Goal: Task Accomplishment & Management: Use online tool/utility

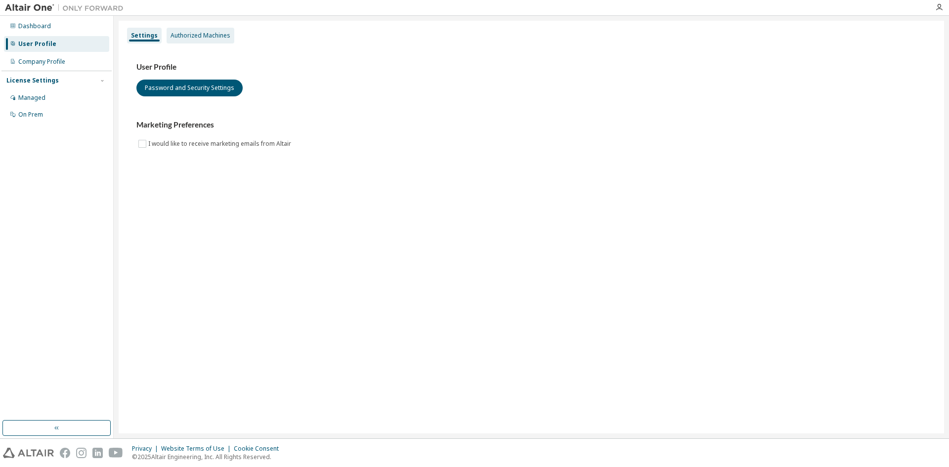
click at [191, 33] on div "Authorized Machines" at bounding box center [201, 36] width 60 height 8
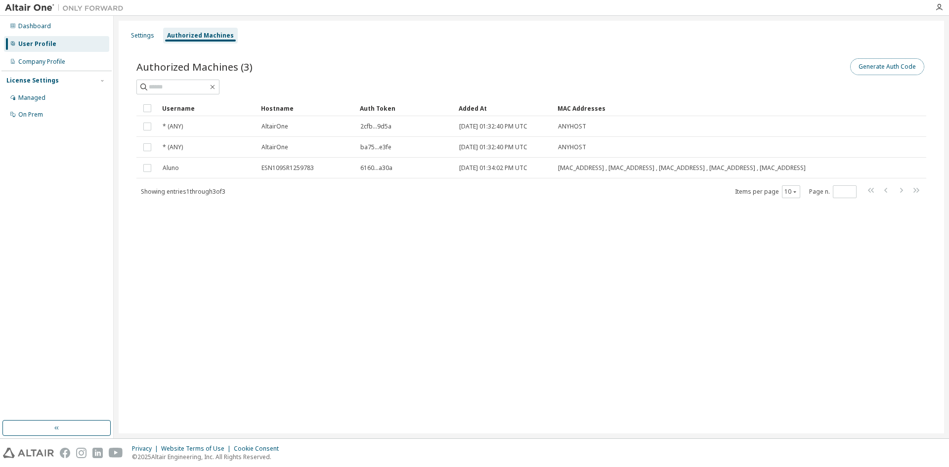
click at [875, 70] on button "Generate Auth Code" at bounding box center [887, 66] width 74 height 17
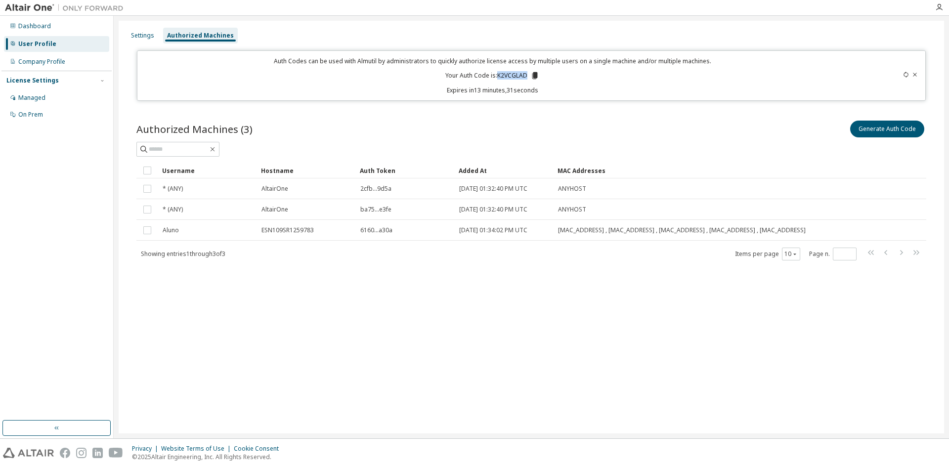
drag, startPoint x: 497, startPoint y: 76, endPoint x: 526, endPoint y: 74, distance: 28.7
click at [526, 74] on p "Your Auth Code is: K2VCGLAD" at bounding box center [492, 75] width 94 height 9
copy p "K2VCGLAD"
click at [536, 76] on icon at bounding box center [535, 75] width 5 height 7
click at [497, 132] on div "Authorized Machines (3) Generate Auth Code" at bounding box center [531, 129] width 790 height 21
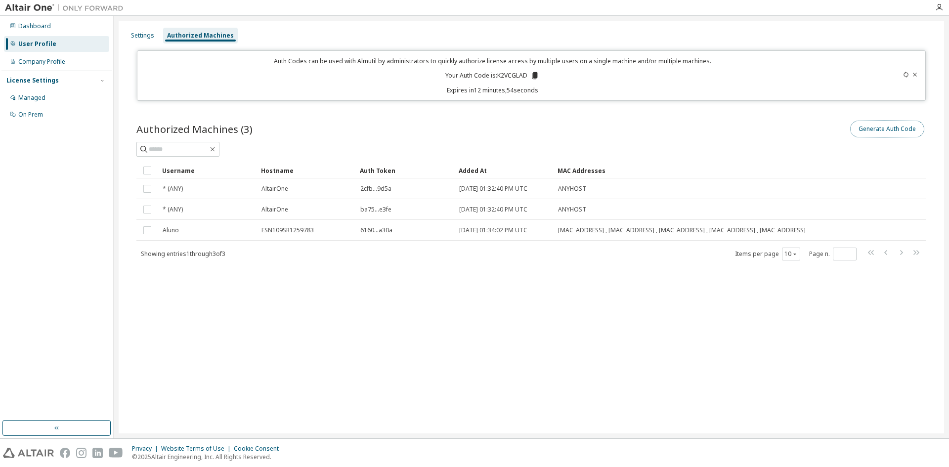
click at [889, 128] on button "Generate Auth Code" at bounding box center [887, 129] width 74 height 17
click at [907, 74] on icon at bounding box center [906, 75] width 6 height 6
click at [535, 76] on icon at bounding box center [534, 75] width 5 height 7
click at [904, 76] on icon at bounding box center [906, 75] width 6 height 6
click at [533, 74] on icon at bounding box center [535, 75] width 5 height 7
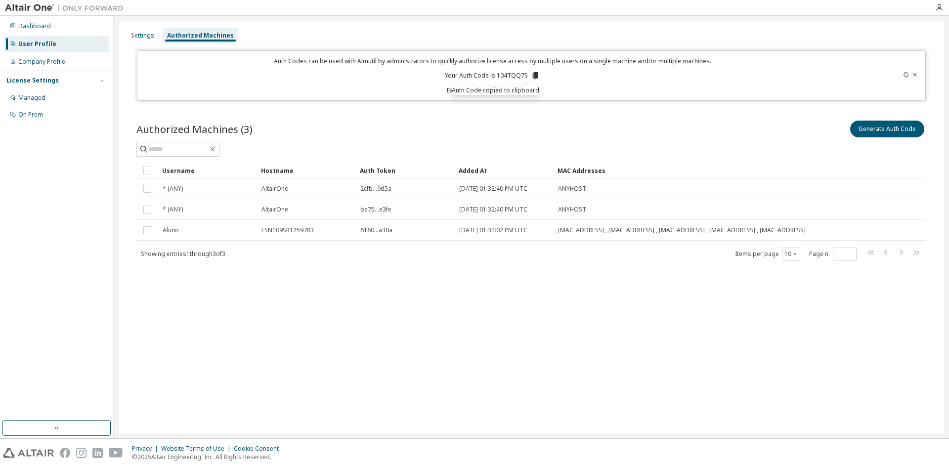
click at [564, 120] on div "Generate Auth Code" at bounding box center [729, 129] width 395 height 21
click at [402, 380] on div "Settings Authorized Machines Auth Codes can be used with Almutil by administrat…" at bounding box center [532, 227] width 826 height 413
